Goal: Task Accomplishment & Management: Manage account settings

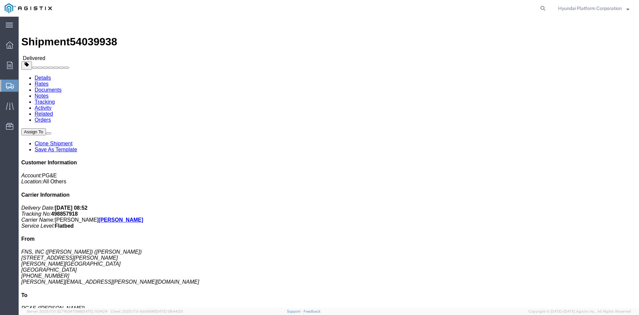
click at [0, 0] on span "Shipment Manager" at bounding box center [0, 0] width 0 height 0
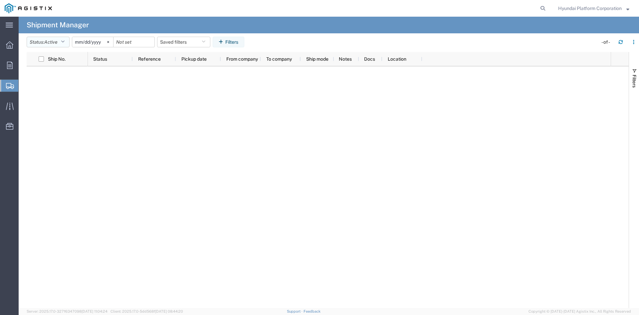
click at [67, 44] on button "Status: Active" at bounding box center [48, 42] width 43 height 11
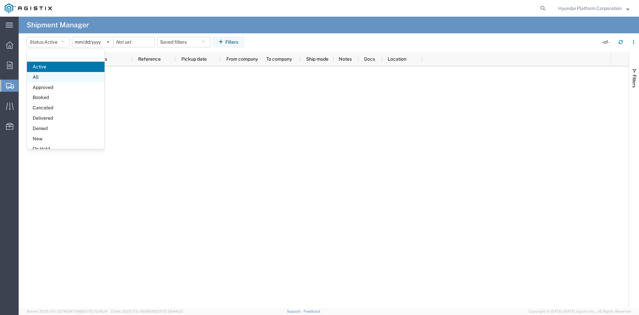
click at [59, 77] on span "All" at bounding box center [66, 77] width 78 height 10
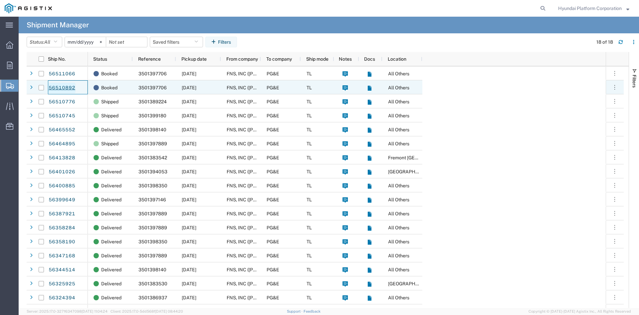
click at [64, 89] on link "56510892" at bounding box center [61, 88] width 27 height 11
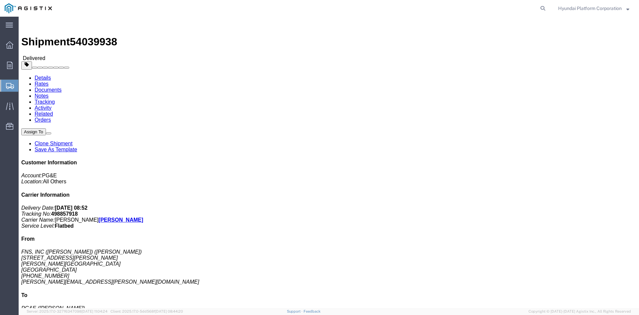
click at [0, 0] on span "Shipment Manager" at bounding box center [0, 0] width 0 height 0
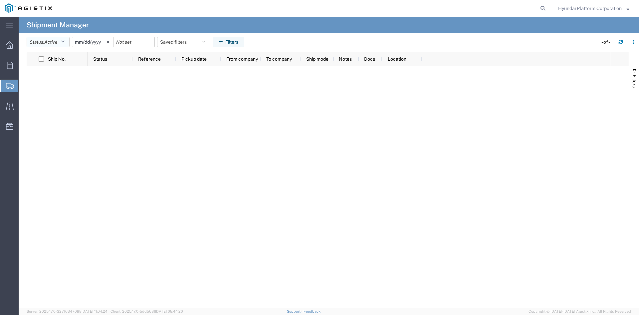
click at [67, 46] on button "Status: Active" at bounding box center [48, 42] width 43 height 11
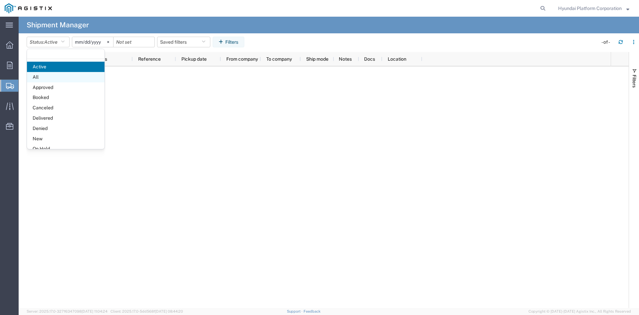
click at [61, 79] on span "All" at bounding box center [66, 77] width 78 height 10
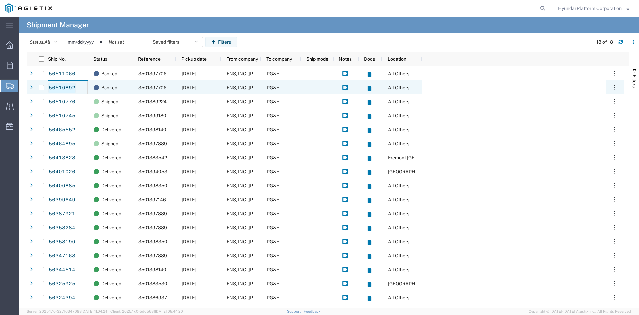
click at [66, 90] on link "56510892" at bounding box center [61, 88] width 27 height 11
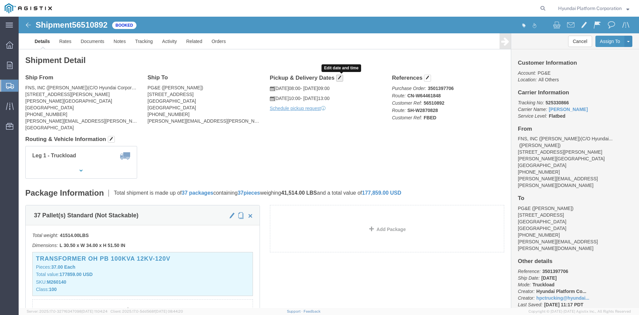
click button "button"
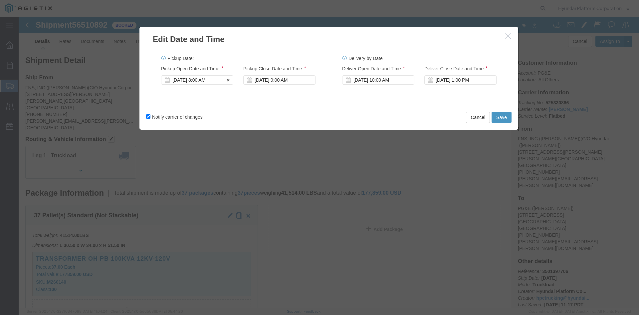
click div "[DATE] 8:00 AM"
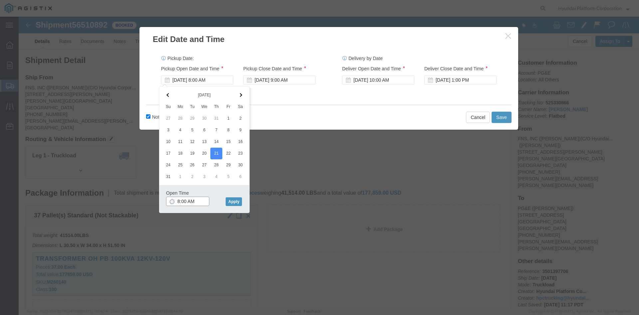
click input "8:00 AM"
click button "Apply"
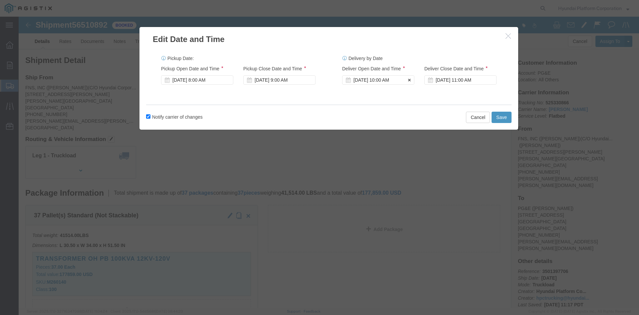
click div "[DATE] 10:00 AM"
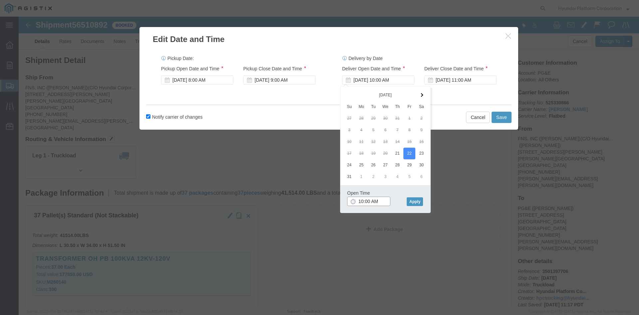
click input "10:00 AM"
type input "7:00 AM"
click button "Apply"
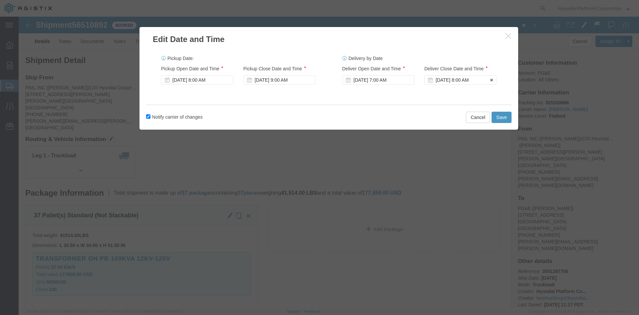
click div "[DATE] 8:00 AM"
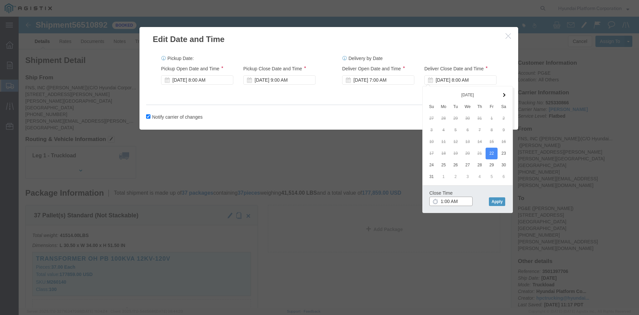
click input "1:00 AM"
type input "1:00 pm"
click button "Apply"
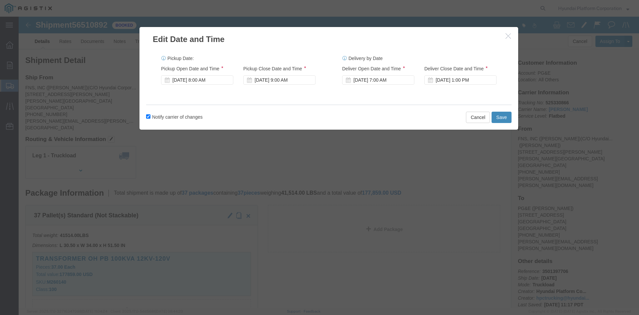
click button "Save"
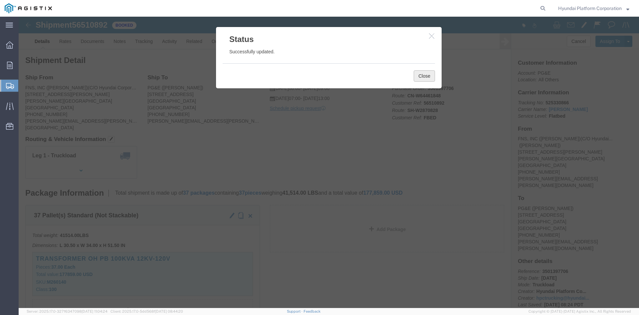
click button "Close"
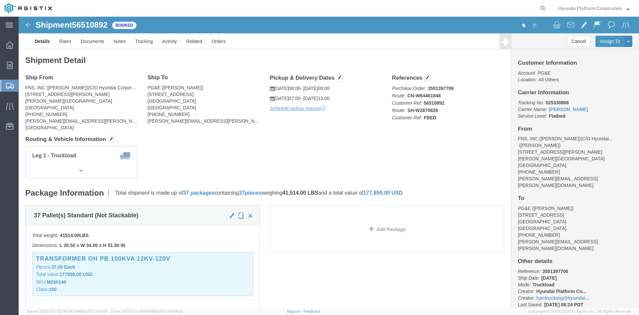
click at [0, 0] on span "Shipment Manager" at bounding box center [0, 0] width 0 height 0
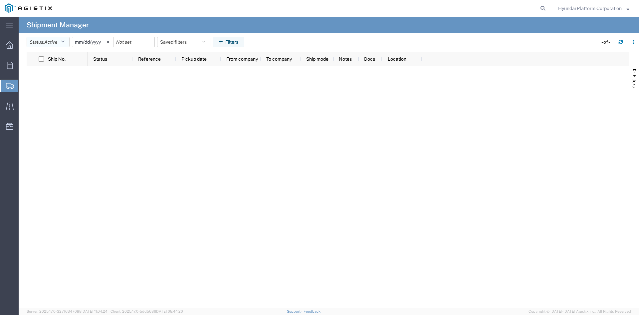
click at [56, 44] on span "Active" at bounding box center [50, 41] width 13 height 5
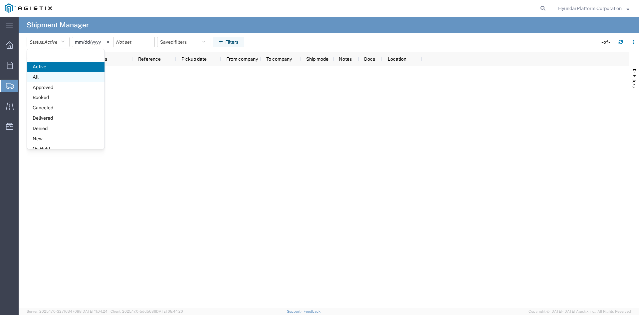
click at [56, 75] on span "All" at bounding box center [66, 77] width 78 height 10
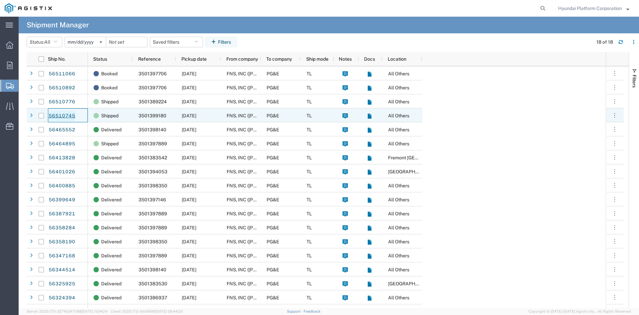
click at [71, 114] on link "56510745" at bounding box center [61, 116] width 27 height 11
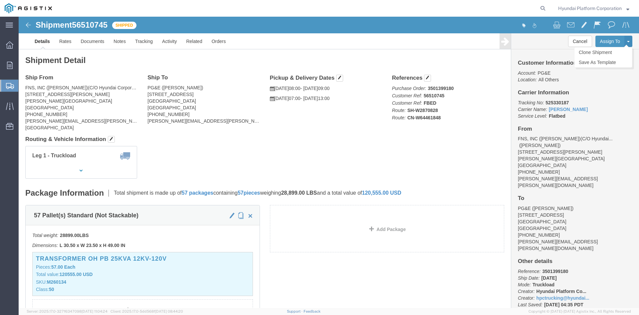
click button
click link "Clone Shipment"
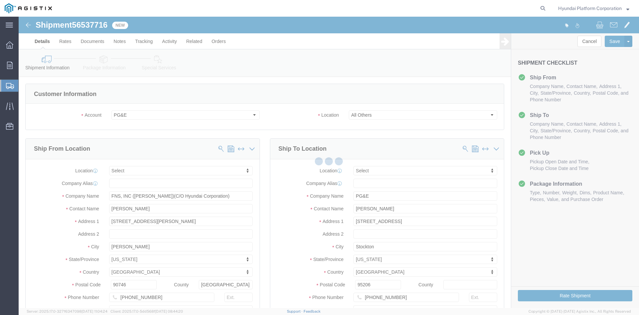
select select
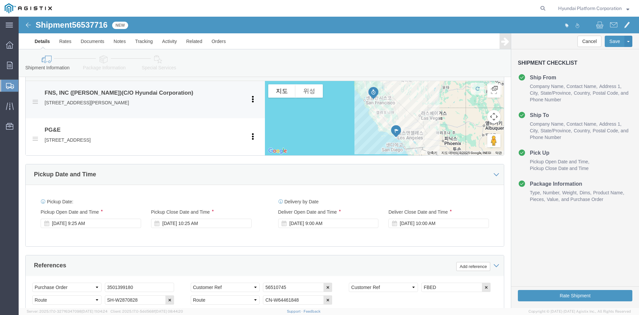
scroll to position [300, 0]
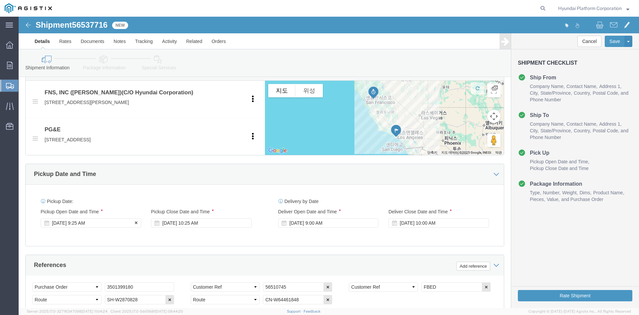
click div "[DATE] 9:25 AM"
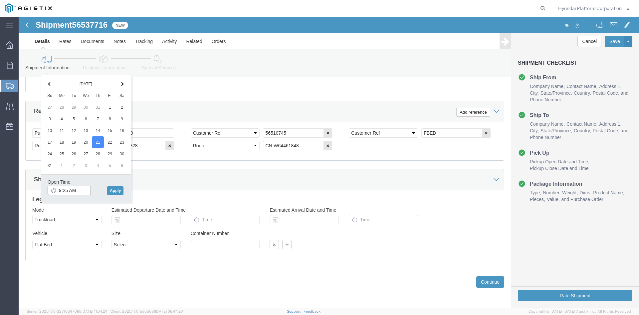
click input "9:25 AM"
type input "10:00 AM"
click button "Apply"
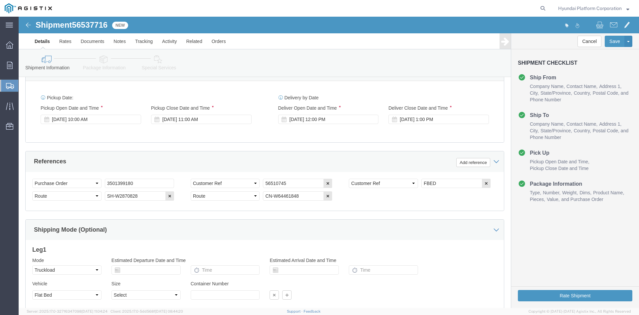
scroll to position [387, 0]
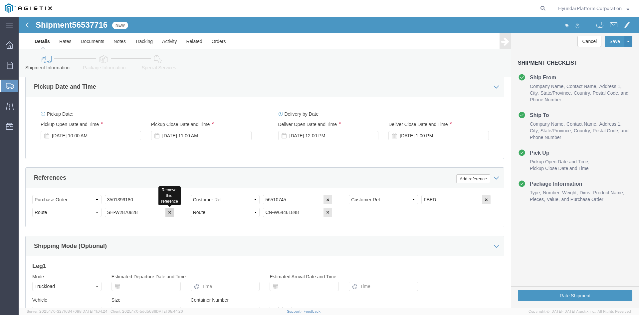
click icon "button"
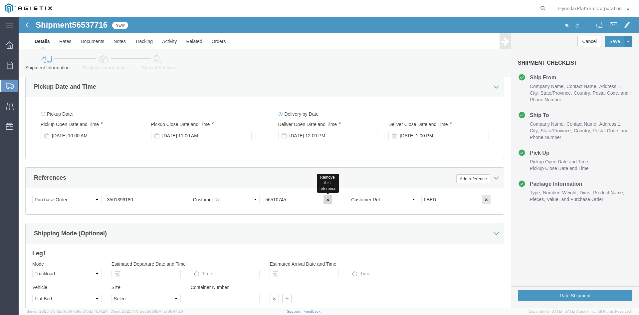
click icon "button"
click input "3501399180"
paste input "89224"
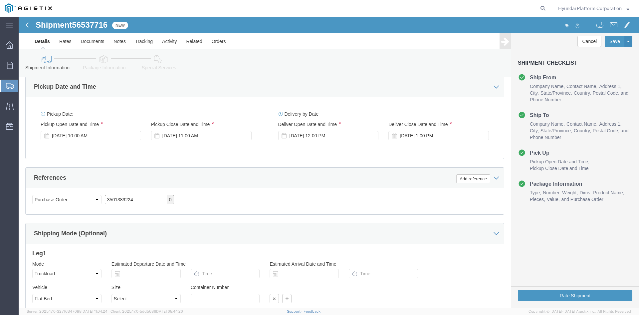
type input "3501389224"
click div "Select Account Type Activity ID Airline Appointment Number ASN Batch Request # …"
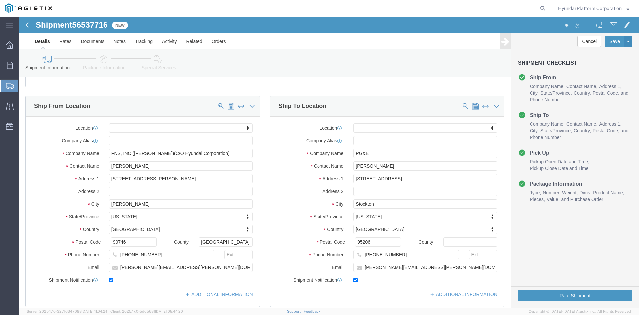
scroll to position [0, 0]
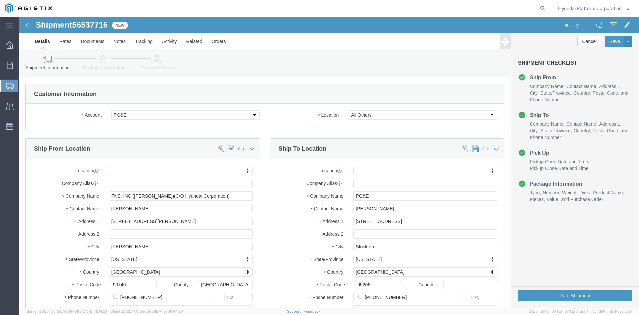
click icon
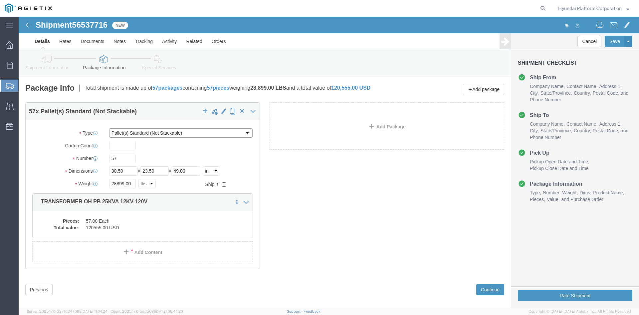
click select "Select Bulk Bundle(s) Cardboard Box(es) Carton(s) Crate(s) Drum(s) (Fiberboard)…"
click div "Shipment Information Package Information Special Services Loading Routing"
click link "Special Services"
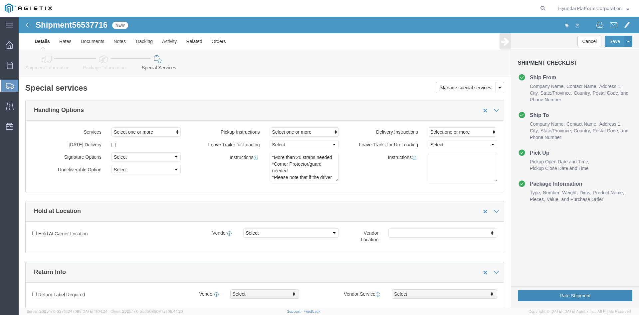
click button "Rate Shipment"
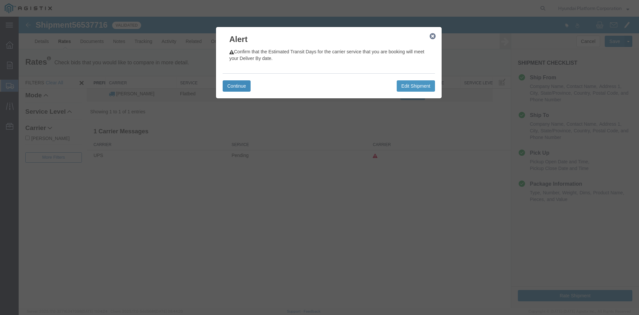
click at [228, 88] on button "Continue" at bounding box center [237, 85] width 28 height 11
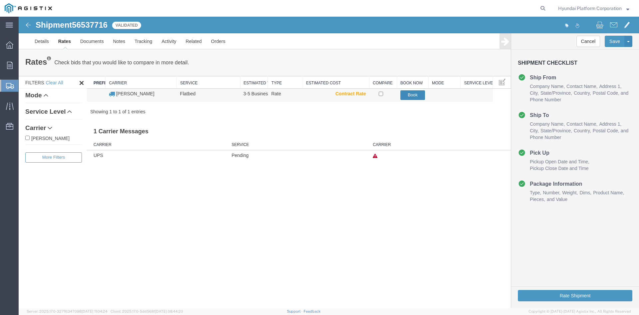
click at [410, 93] on button "Book" at bounding box center [413, 95] width 25 height 10
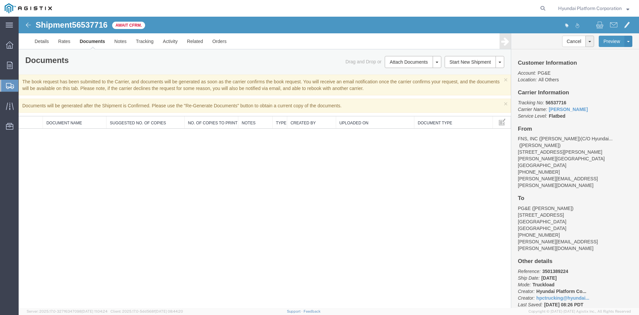
click at [108, 26] on span "56537716" at bounding box center [90, 24] width 36 height 9
copy span "56537716"
drag, startPoint x: 32, startPoint y: 94, endPoint x: 44, endPoint y: 91, distance: 11.6
click at [0, 0] on span "Shipment Manager" at bounding box center [0, 0] width 0 height 0
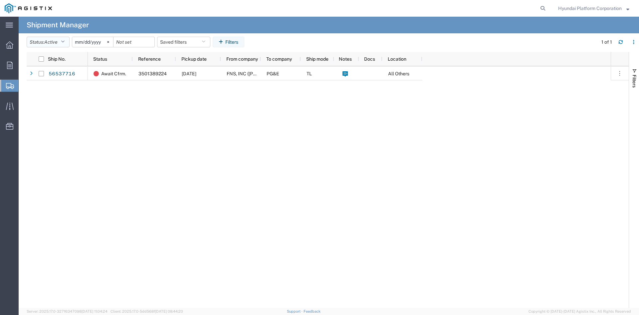
click at [56, 38] on button "Status: Active" at bounding box center [48, 42] width 43 height 11
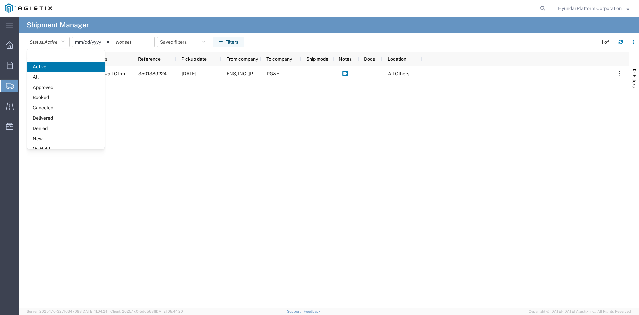
click at [208, 132] on div "Await Cfrm. 3501389224 [DATE] FNS, INC ([PERSON_NAME])(C/O Hyundai Corporation)…" at bounding box center [349, 186] width 523 height 241
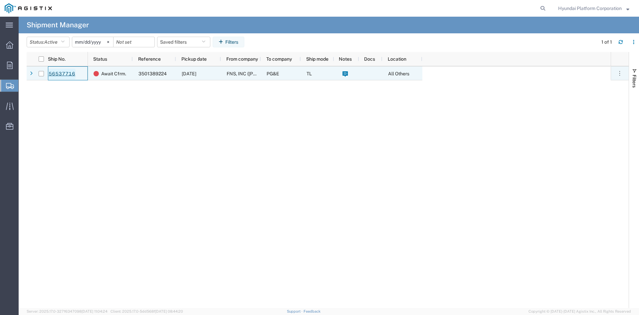
click at [70, 73] on link "56537716" at bounding box center [61, 74] width 27 height 11
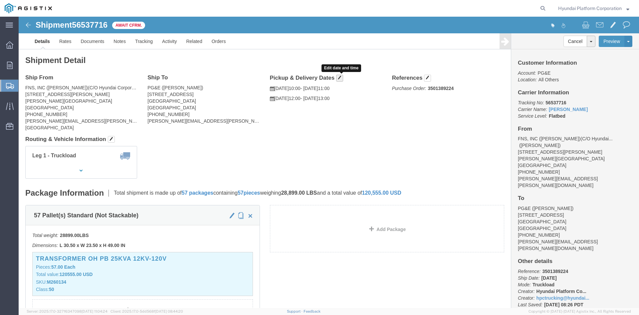
click span "button"
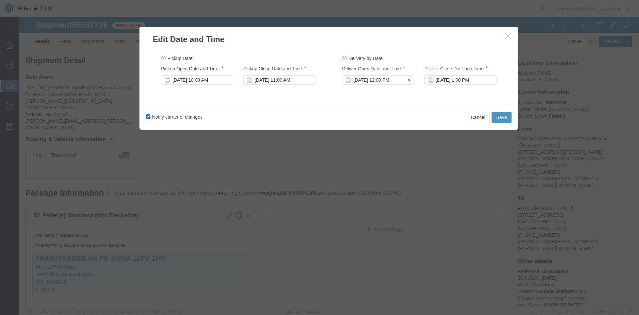
click div "[DATE] 12:00 PM"
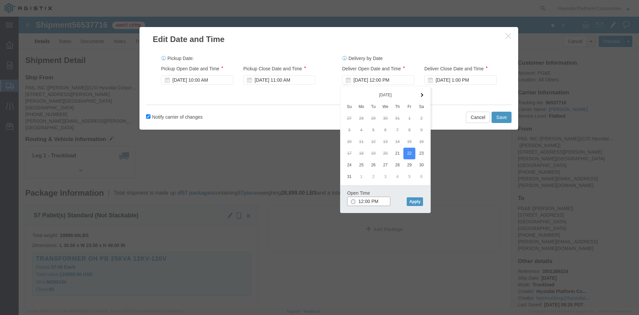
click input "12:00 PM"
click input "7:00 PM"
type input "7:00 am"
click button "Apply"
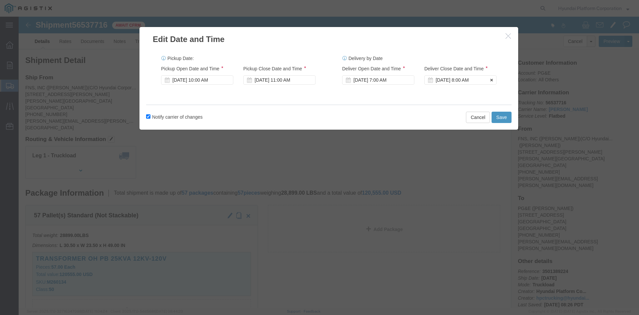
click div "[DATE] 8:00 AM"
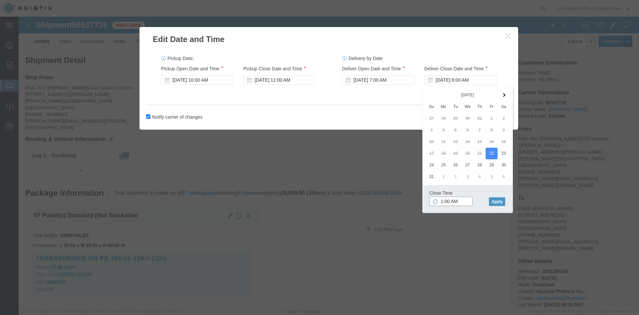
click input "1:00 AM"
type input "1:00 pm"
click button "Apply"
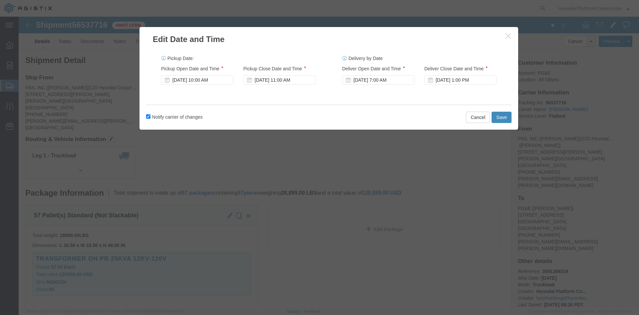
click button "Save"
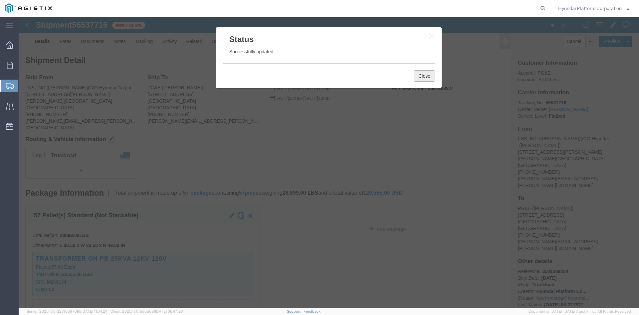
drag, startPoint x: 394, startPoint y: 58, endPoint x: 353, endPoint y: 61, distance: 41.1
click button "Close"
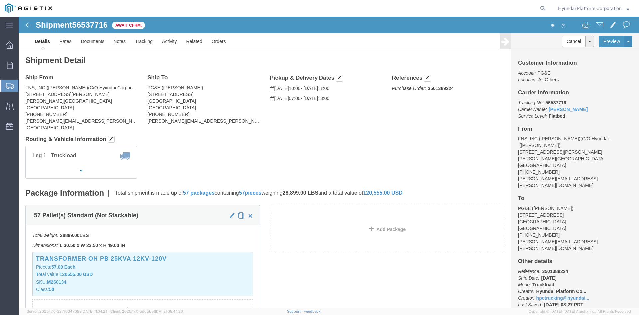
click at [0, 0] on span "Shipment Manager" at bounding box center [0, 0] width 0 height 0
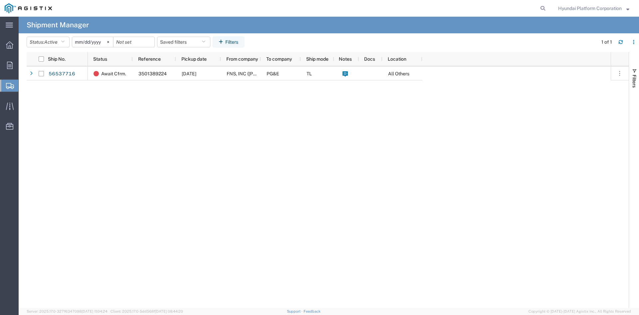
click at [0, 0] on span "Shipment Manager" at bounding box center [0, 0] width 0 height 0
click at [50, 44] on span "Active" at bounding box center [50, 41] width 13 height 5
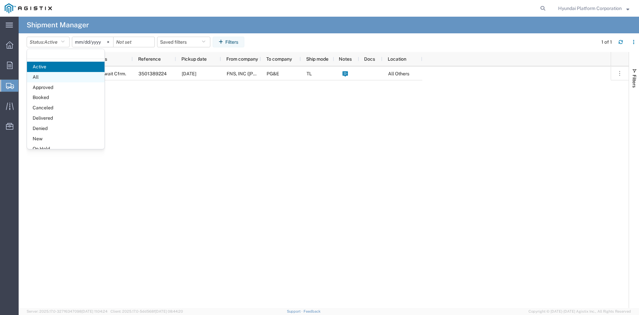
click at [52, 76] on span "All" at bounding box center [66, 77] width 78 height 10
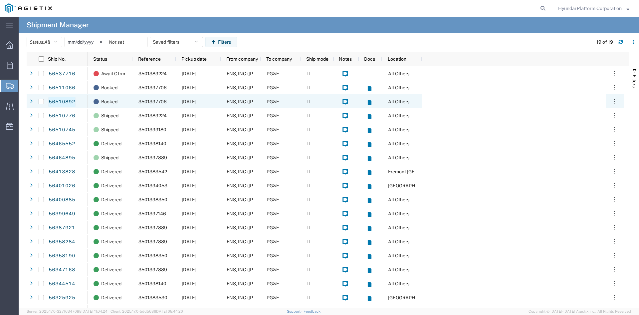
click at [68, 106] on link "56510892" at bounding box center [61, 102] width 27 height 11
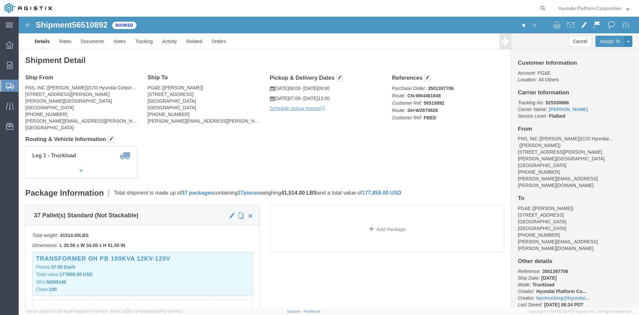
click div "Leg 1 - Truckload Vehicle 1: Flat Bed Number of trucks: 1"
click button "button"
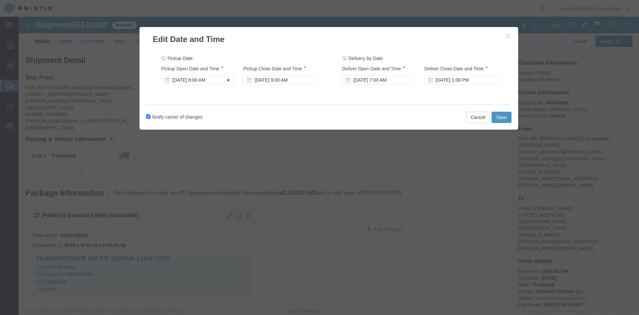
click div "[DATE] 8:00 AM"
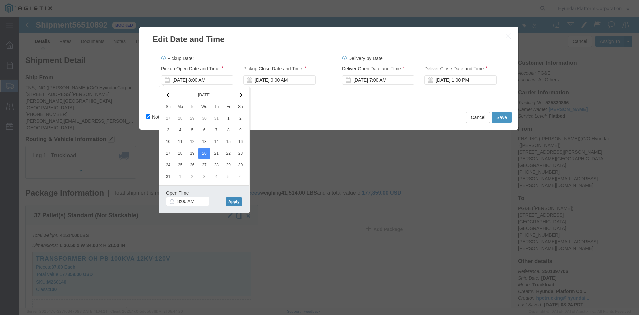
click button "Apply"
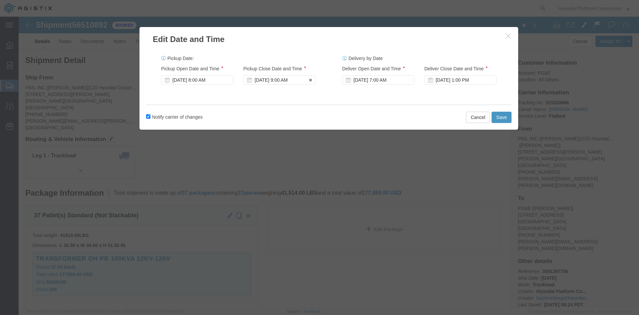
click div "[DATE] 9:00 AM"
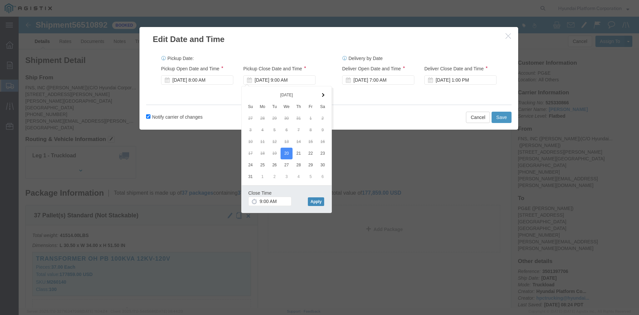
click button "Apply"
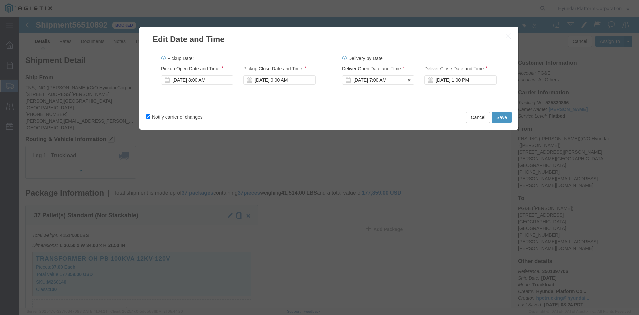
click div "[DATE] 7:00 AM"
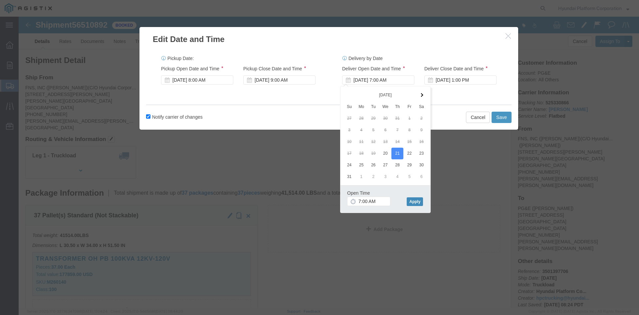
click button "Apply"
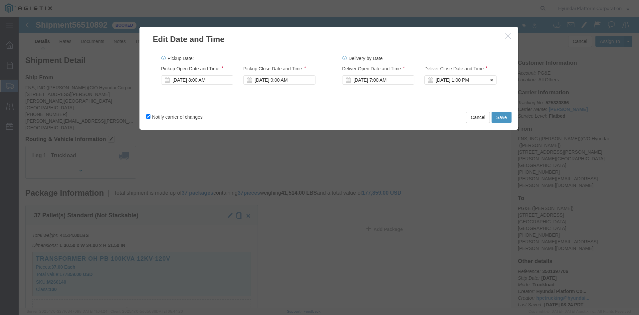
click div "[DATE] 1:00 PM"
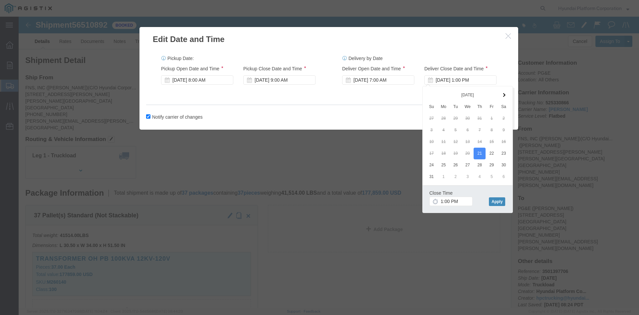
click button "Apply"
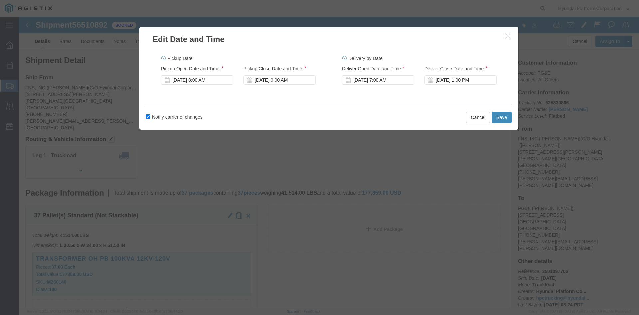
click button "Save"
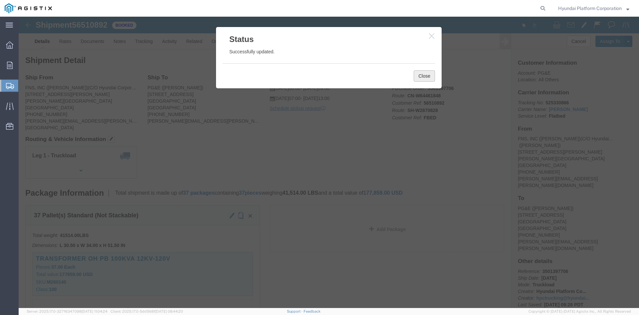
click button "Close"
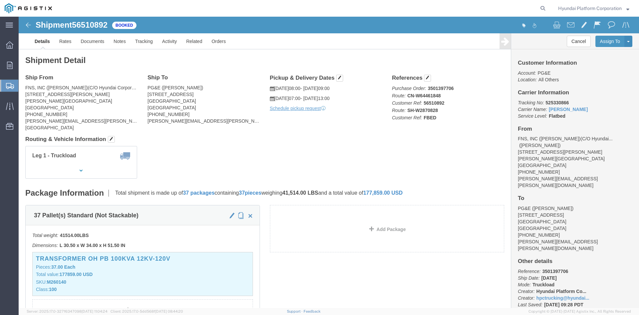
click img
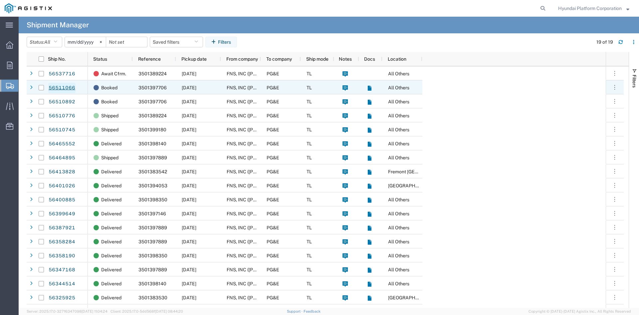
click at [69, 85] on link "56511066" at bounding box center [61, 88] width 27 height 11
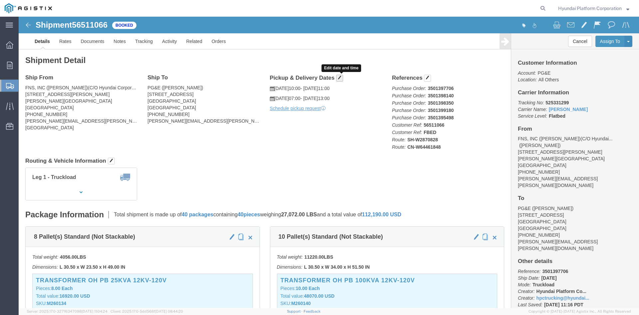
click button "button"
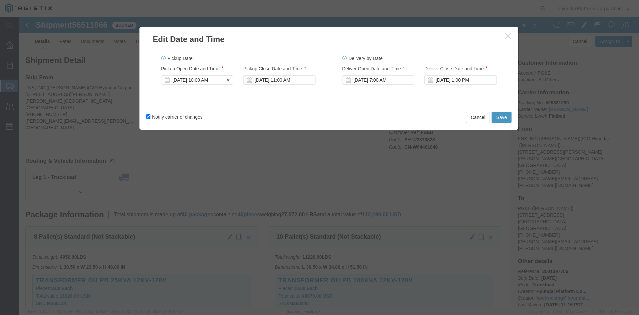
click div "[DATE] 10:00 AM"
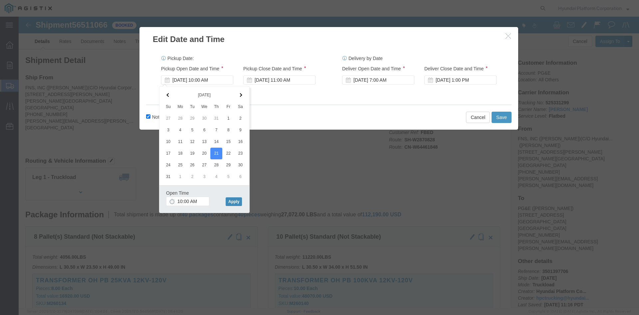
click button "Apply"
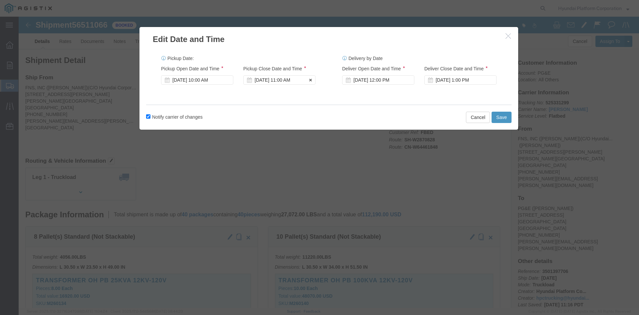
click div "[DATE] 11:00 AM"
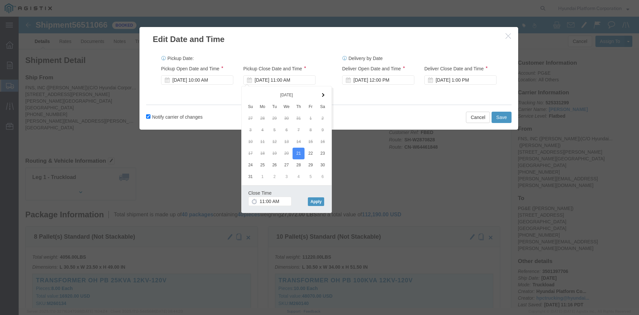
click div "[DATE] 12:00 PM"
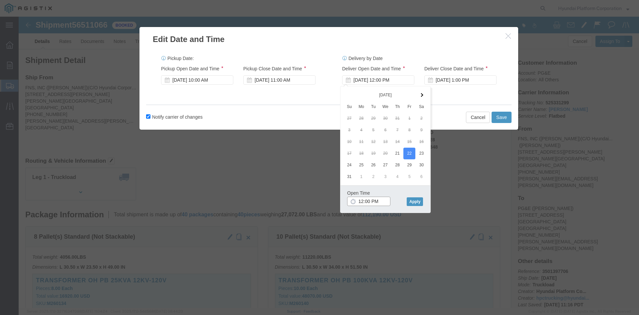
click input "12:00 PM"
click input "7:00 PM"
type input "7:00 am"
click button "Apply"
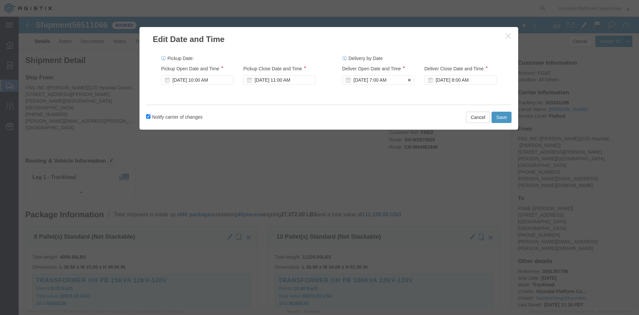
click div "[DATE] 7:00 AM"
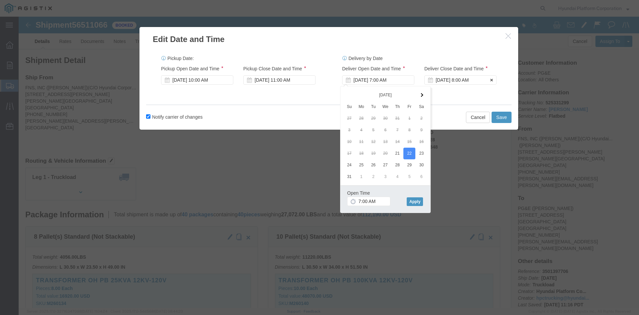
click div "[DATE] 8:00 AM"
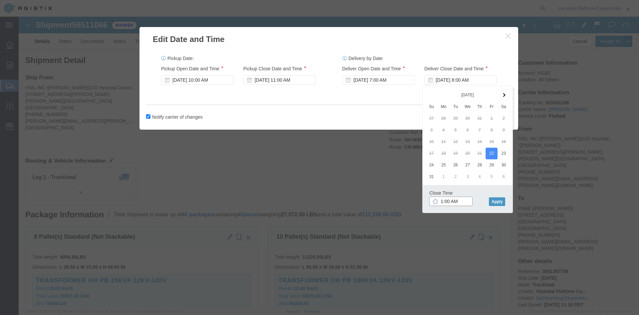
click input "1:00 AM"
type input "1:00 pm"
click button "Apply"
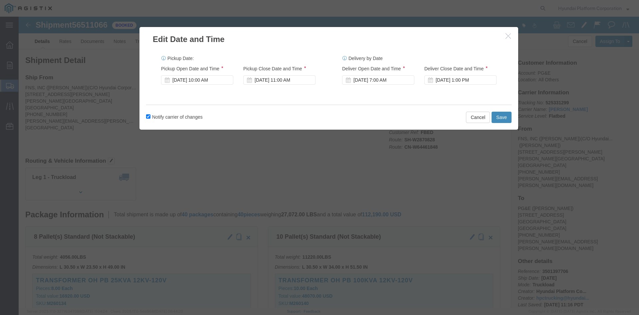
click button "Save"
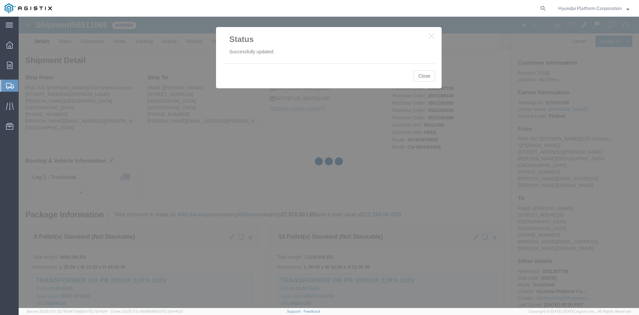
click at [426, 75] on div at bounding box center [329, 162] width 621 height 291
